Goal: Task Accomplishment & Management: Use online tool/utility

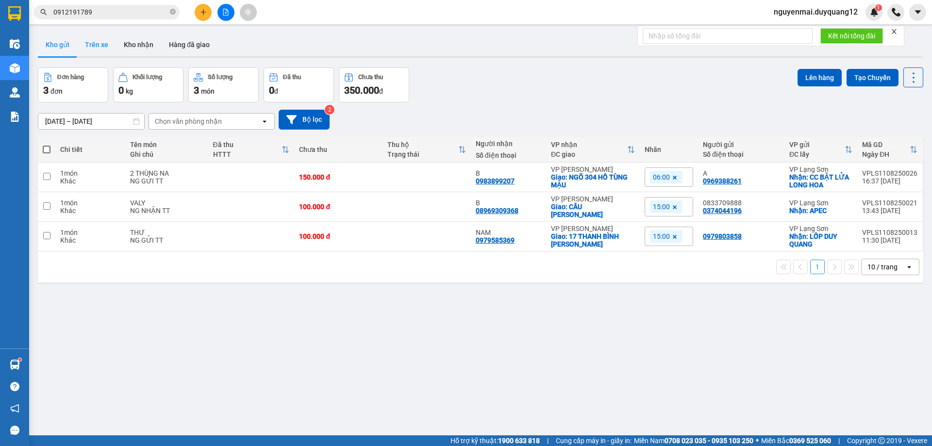
click at [100, 50] on button "Trên xe" at bounding box center [96, 44] width 39 height 23
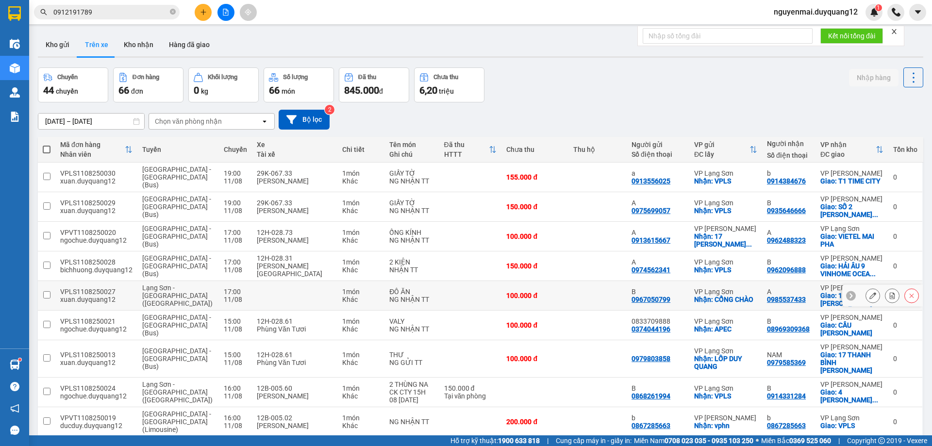
click at [46, 291] on input "checkbox" at bounding box center [46, 294] width 7 height 7
checkbox input "true"
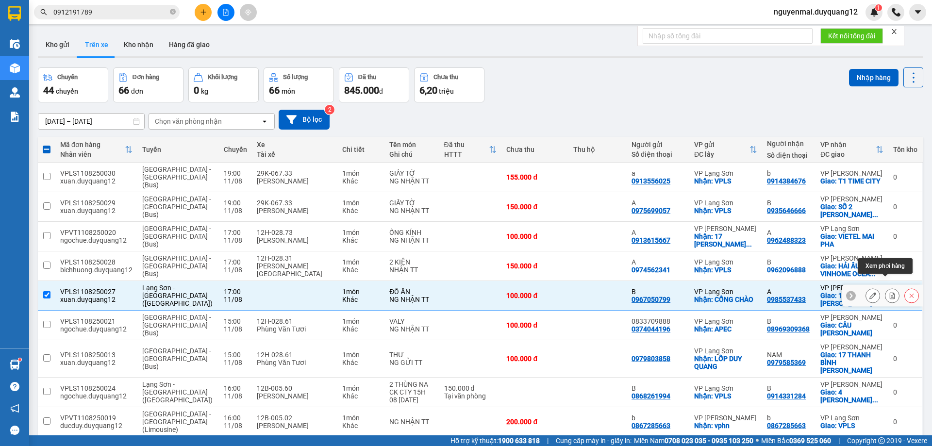
click at [886, 287] on button at bounding box center [893, 295] width 14 height 17
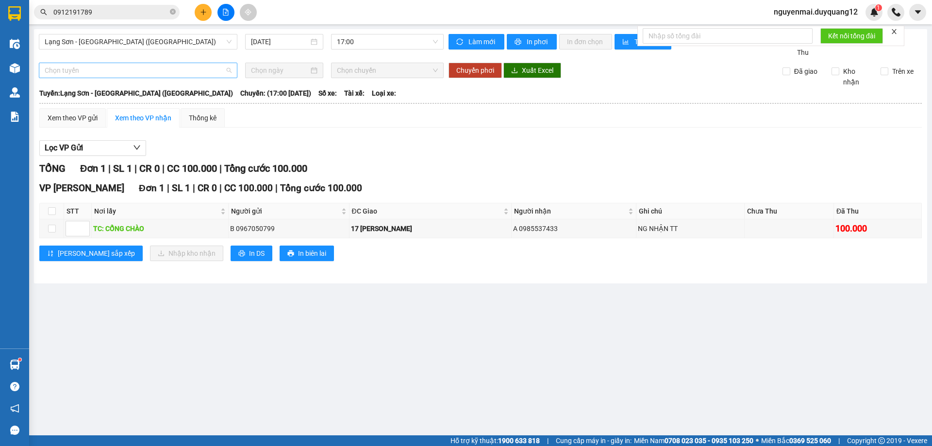
drag, startPoint x: 228, startPoint y: 78, endPoint x: 210, endPoint y: 88, distance: 20.2
click at [228, 78] on span "Chọn tuyến" at bounding box center [138, 70] width 187 height 15
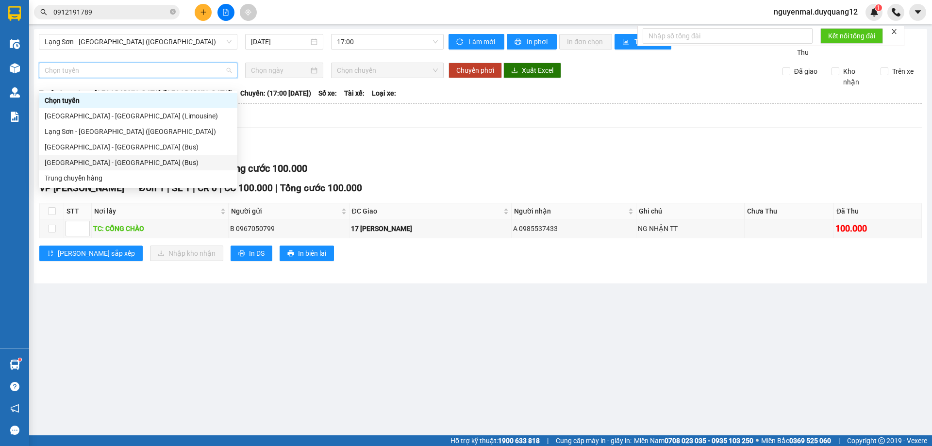
click at [130, 159] on div "[GEOGRAPHIC_DATA] - [GEOGRAPHIC_DATA] (Bus)" at bounding box center [138, 162] width 187 height 11
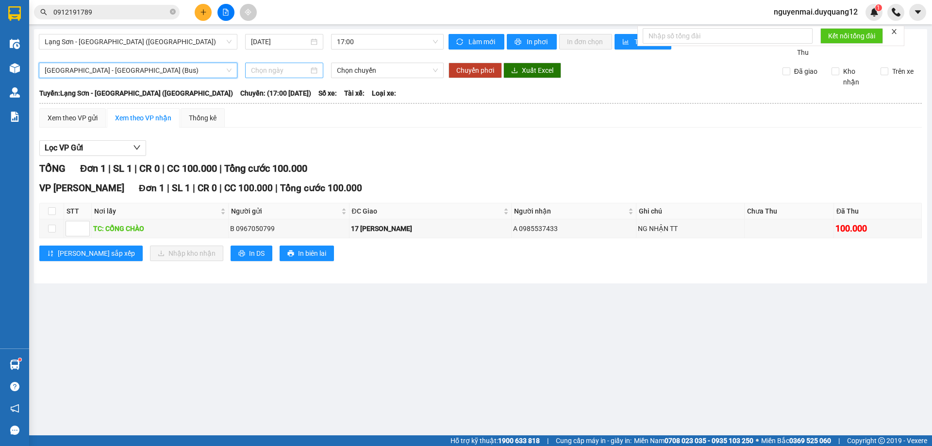
click at [314, 76] on div at bounding box center [284, 70] width 67 height 11
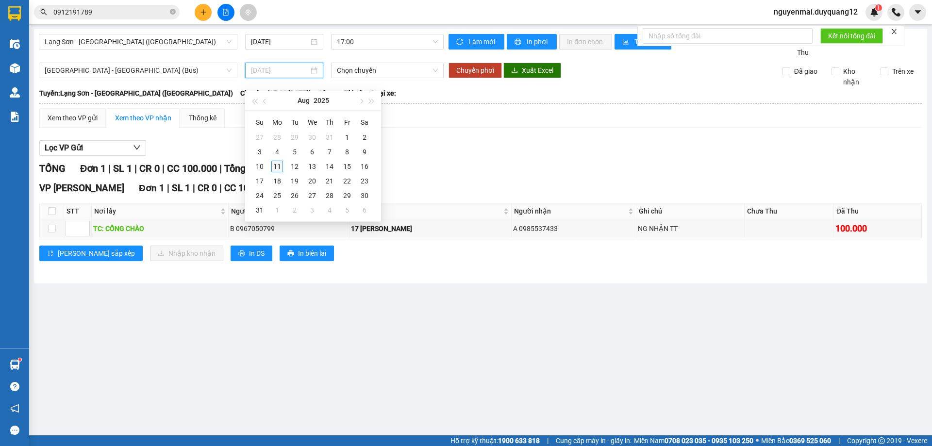
type input "[DATE]"
click at [276, 168] on div "11" at bounding box center [277, 167] width 12 height 12
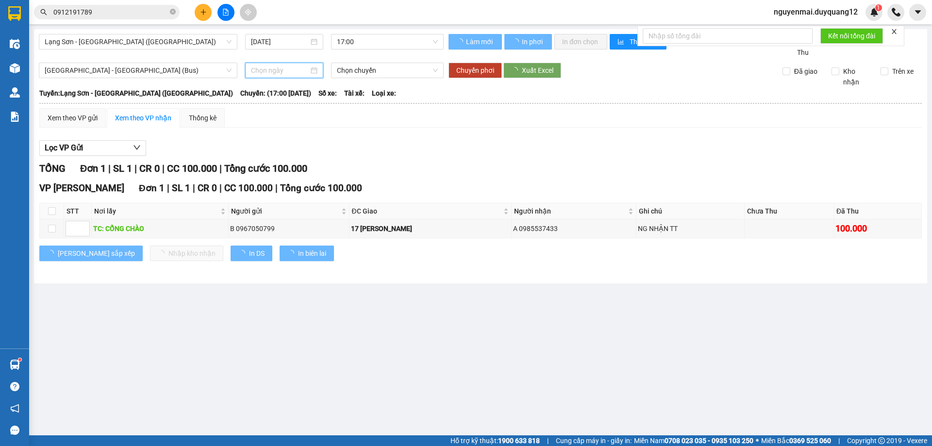
type input "[DATE]"
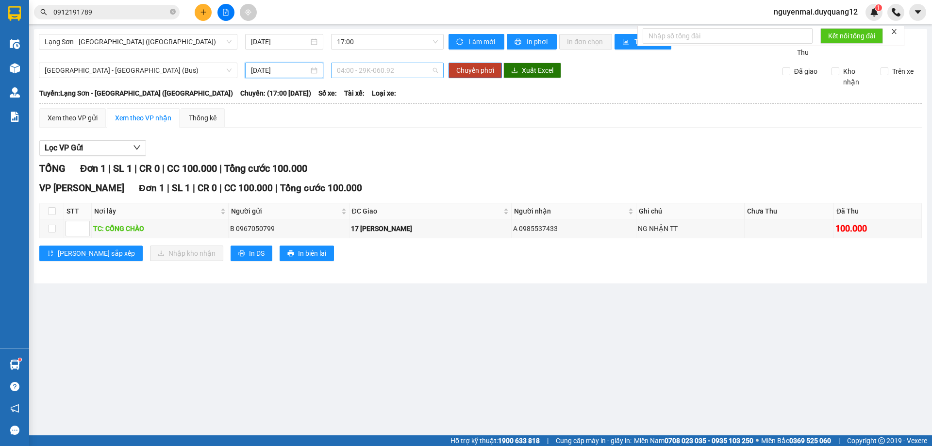
click at [433, 78] on span "04:00 - 29K-060.92" at bounding box center [387, 70] width 101 height 15
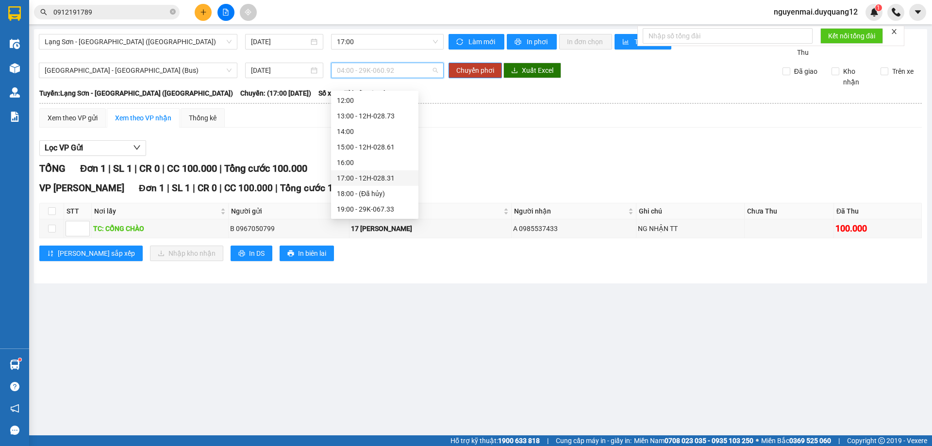
click at [403, 180] on div "17:00 - 12H-028.31" at bounding box center [375, 178] width 76 height 11
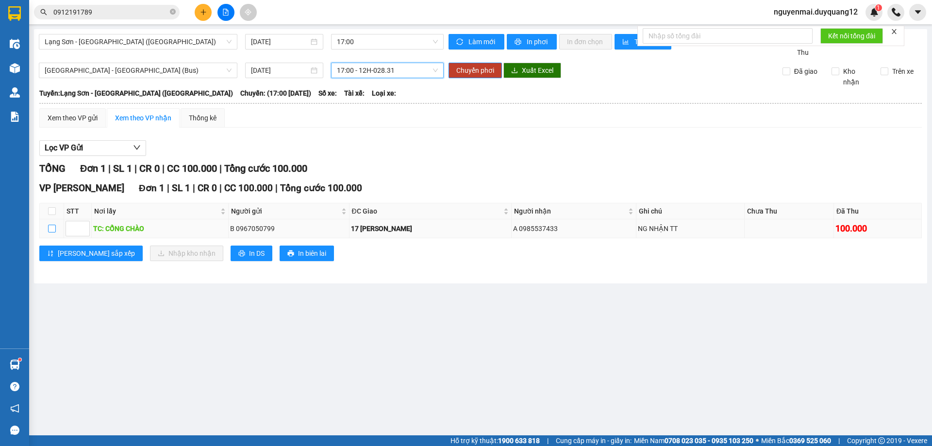
click at [51, 233] on input "checkbox" at bounding box center [52, 229] width 8 height 8
checkbox input "true"
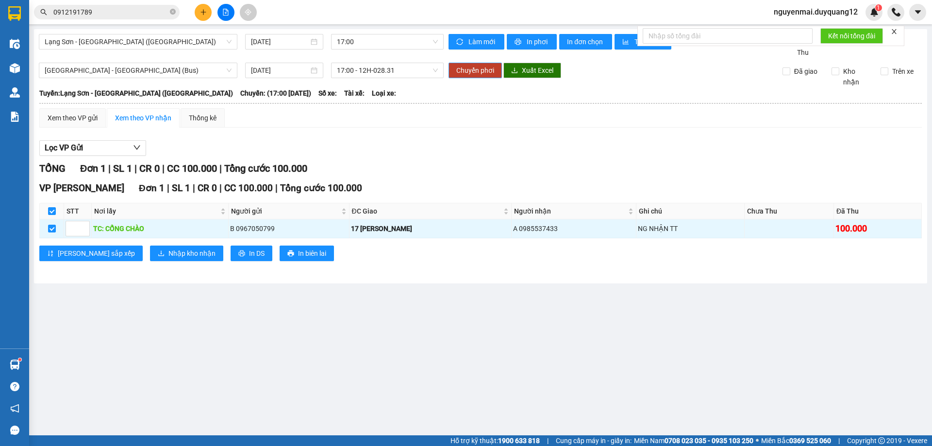
click at [482, 76] on span "Chuyển phơi" at bounding box center [476, 70] width 38 height 11
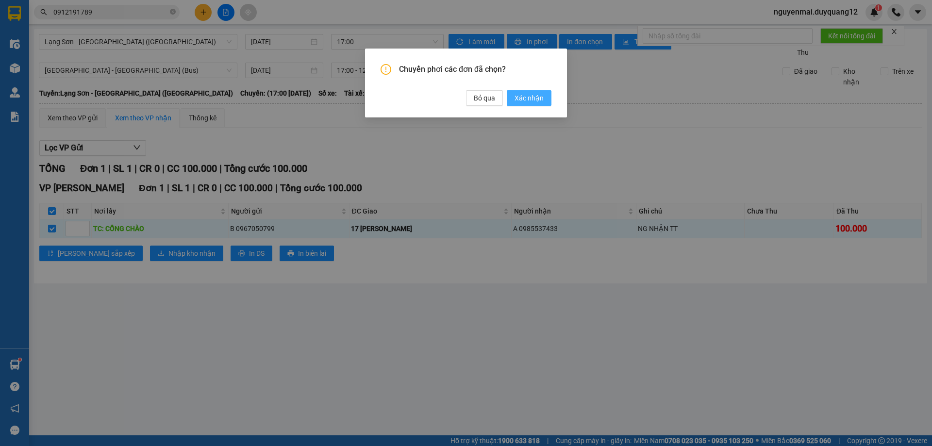
click at [521, 95] on span "Xác nhận" at bounding box center [529, 98] width 29 height 11
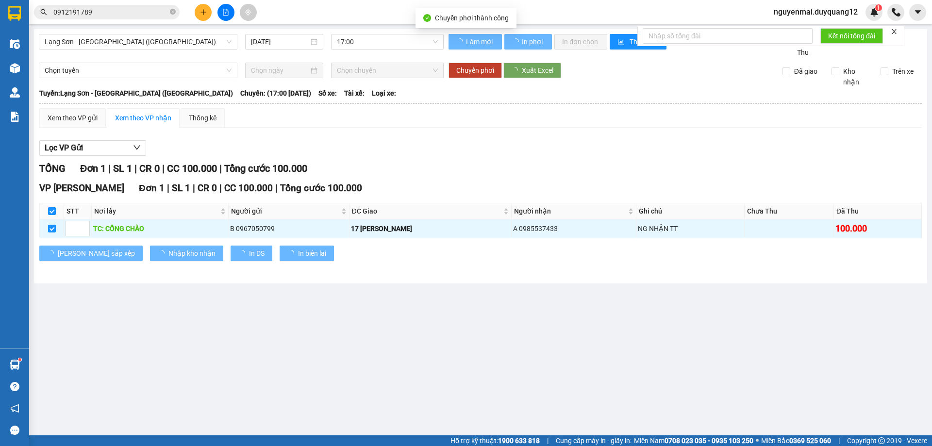
checkbox input "false"
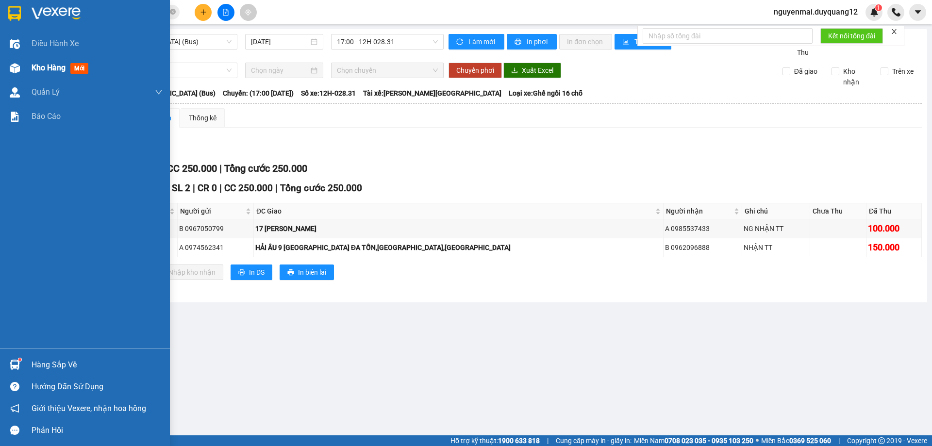
click at [15, 65] on img at bounding box center [15, 68] width 10 height 10
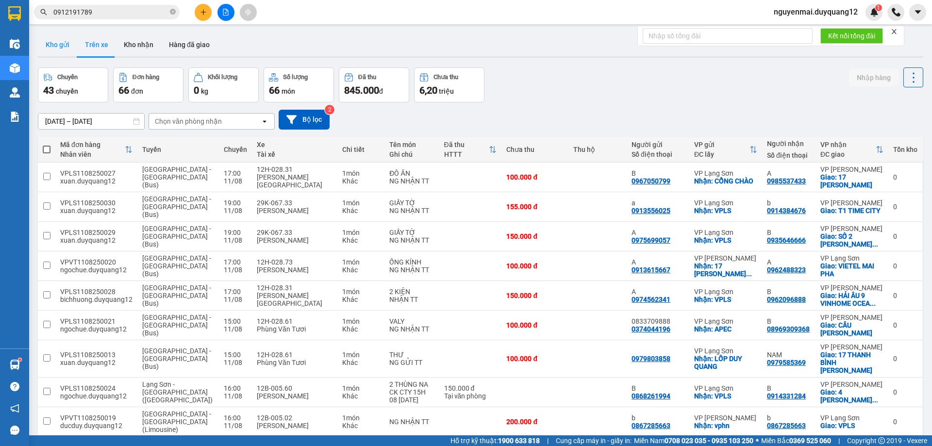
click at [53, 45] on button "Kho gửi" at bounding box center [57, 44] width 39 height 23
